Goal: Navigation & Orientation: Find specific page/section

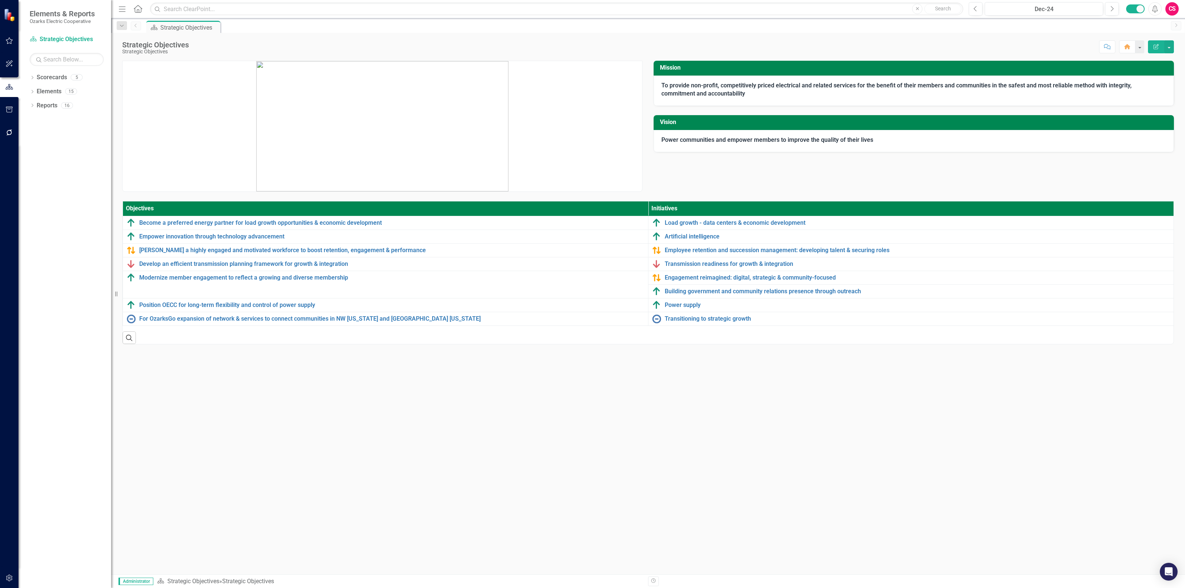
click at [1168, 10] on div "CS" at bounding box center [1171, 8] width 13 height 13
click at [1143, 95] on link "icon.portal Success Portal" at bounding box center [1148, 93] width 58 height 14
